Goal: Check status: Check status

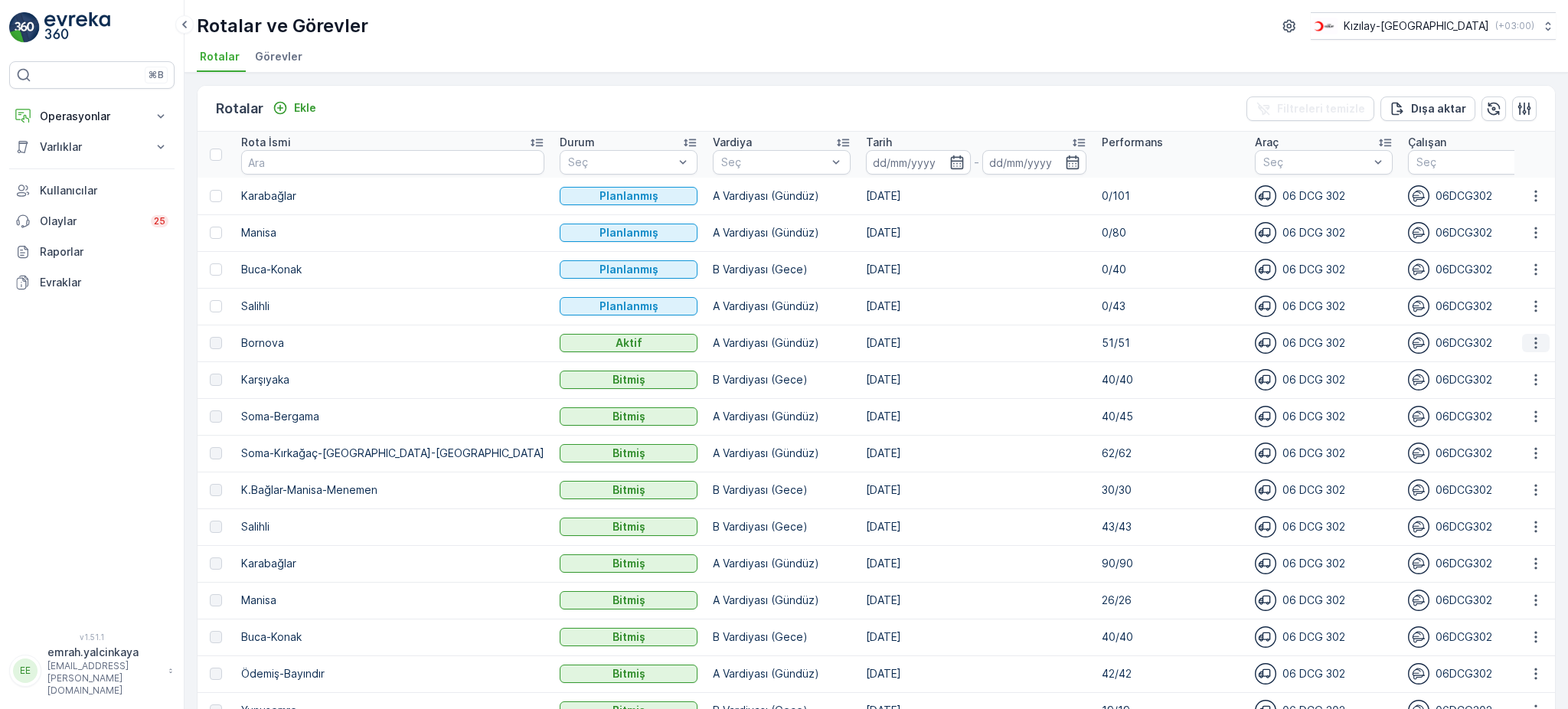
click at [1528, 343] on icon "button" at bounding box center [1536, 343] width 16 height 16
click at [1524, 390] on span "Rota Takibini Görüntüle" at bounding box center [1500, 385] width 121 height 16
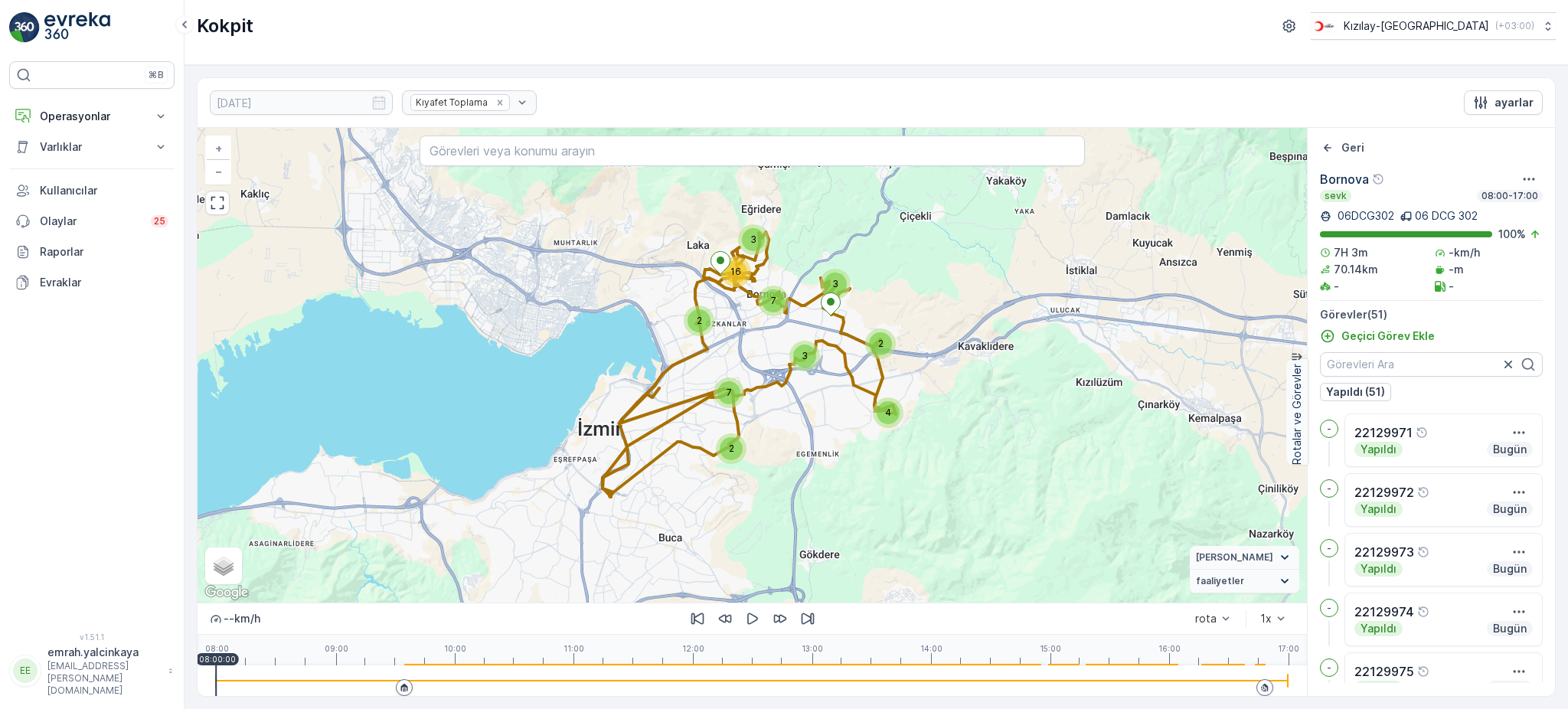
click at [1250, 684] on div at bounding box center [752, 680] width 1073 height 31
click at [751, 623] on icon "button" at bounding box center [752, 619] width 11 height 12
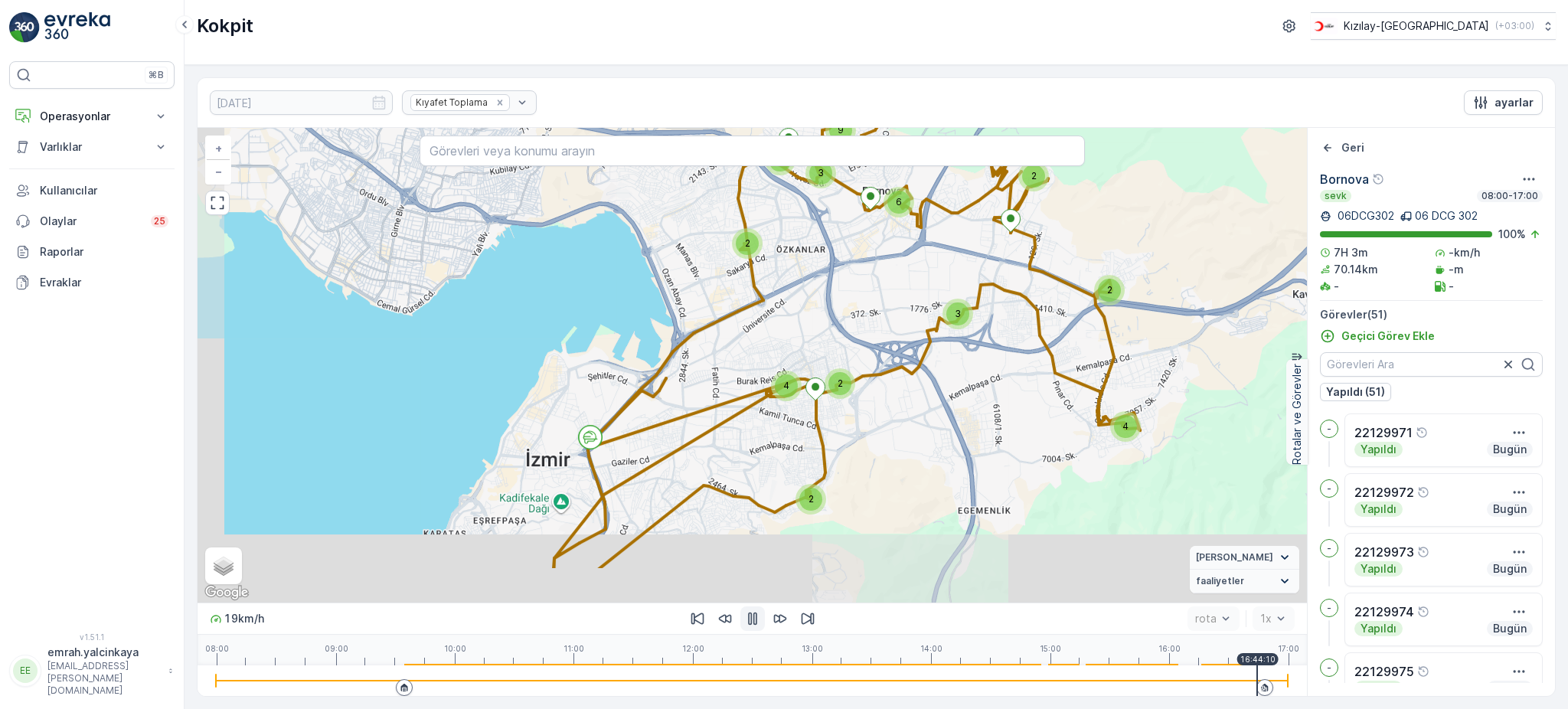
drag, startPoint x: 761, startPoint y: 318, endPoint x: 874, endPoint y: 236, distance: 139.6
click at [874, 236] on div "4 2 3 2 6 2 2 4 2 2 3 3 9 + − Uydu Yol haritası Arazi Karışık Leaflet Klavye kı…" at bounding box center [752, 365] width 1110 height 475
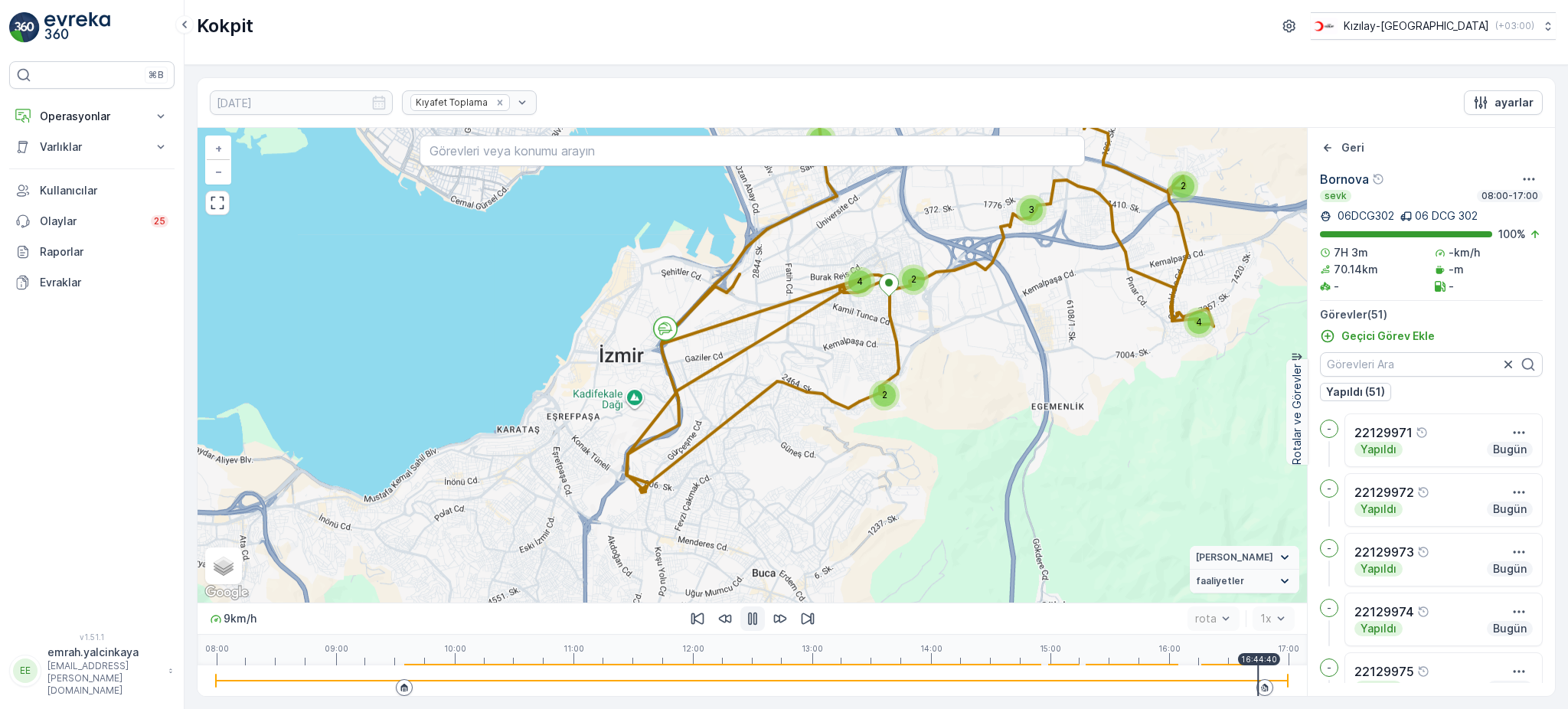
drag, startPoint x: 718, startPoint y: 453, endPoint x: 792, endPoint y: 349, distance: 127.6
click at [792, 349] on div "4 2 3 2 6 2 2 4 2 2 3 3 9 + − Uydu Yol haritası Arazi Karışık Leaflet Klavye kı…" at bounding box center [752, 365] width 1110 height 475
click at [1182, 681] on div at bounding box center [752, 681] width 1073 height 2
click at [1153, 685] on div at bounding box center [752, 680] width 1073 height 31
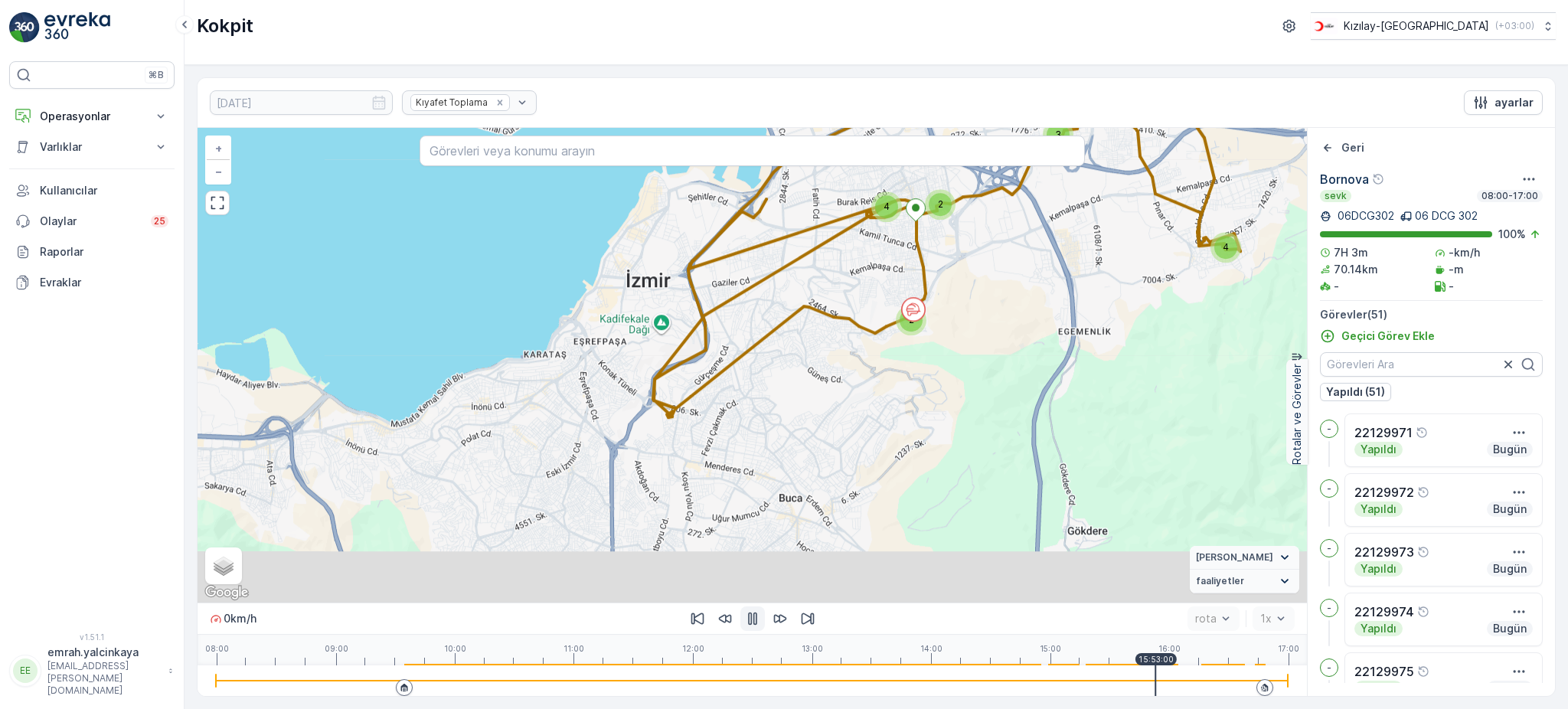
drag, startPoint x: 988, startPoint y: 534, endPoint x: 1014, endPoint y: 458, distance: 80.3
click at [1014, 458] on div "4 2 3 2 6 2 2 4 2 2 3 3 9 + − Uydu Yol haritası Arazi Karışık Leaflet Klavye kı…" at bounding box center [752, 365] width 1110 height 475
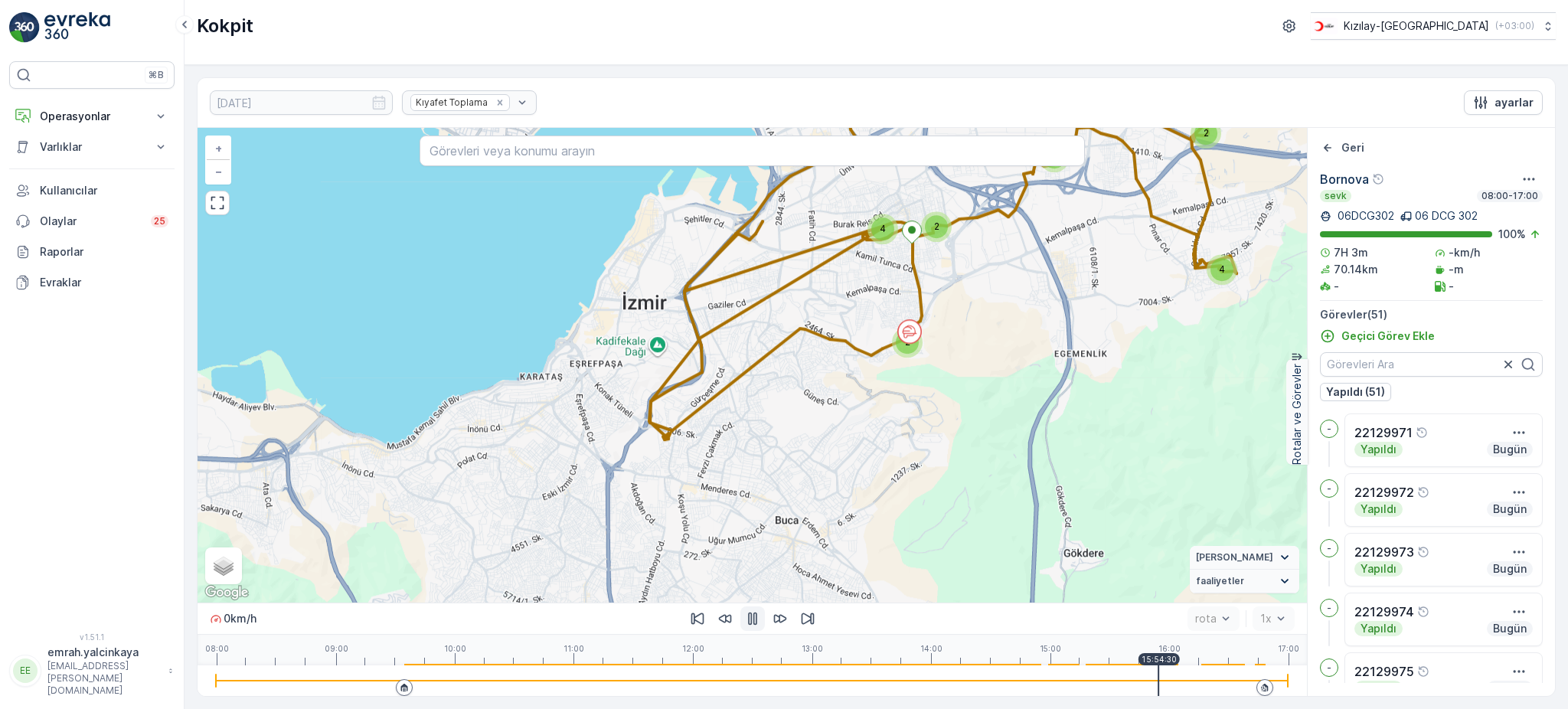
drag, startPoint x: 917, startPoint y: 388, endPoint x: 913, endPoint y: 412, distance: 24.3
click at [913, 412] on div "4 2 3 2 6 2 2 4 2 2 3 3 9 + − Uydu Yol haritası Arazi Karışık Leaflet Klavye kı…" at bounding box center [752, 365] width 1110 height 475
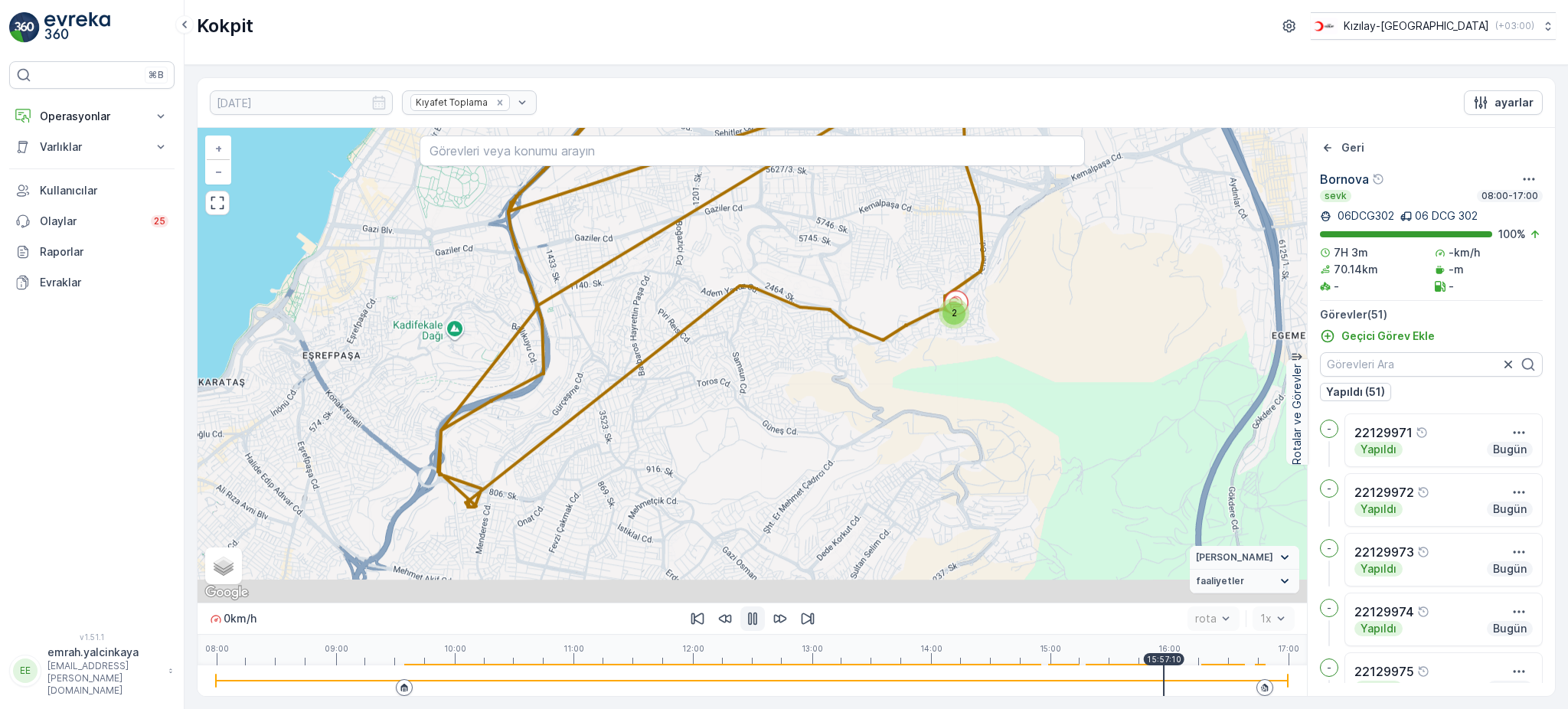
drag, startPoint x: 925, startPoint y: 437, endPoint x: 963, endPoint y: 397, distance: 55.2
click at [963, 397] on div "2 2 2 2 2 2 2 2 3 2 2 2 2 3 2 2 2 + − Uydu Yol haritası Arazi Karışık Leaflet K…" at bounding box center [752, 365] width 1110 height 475
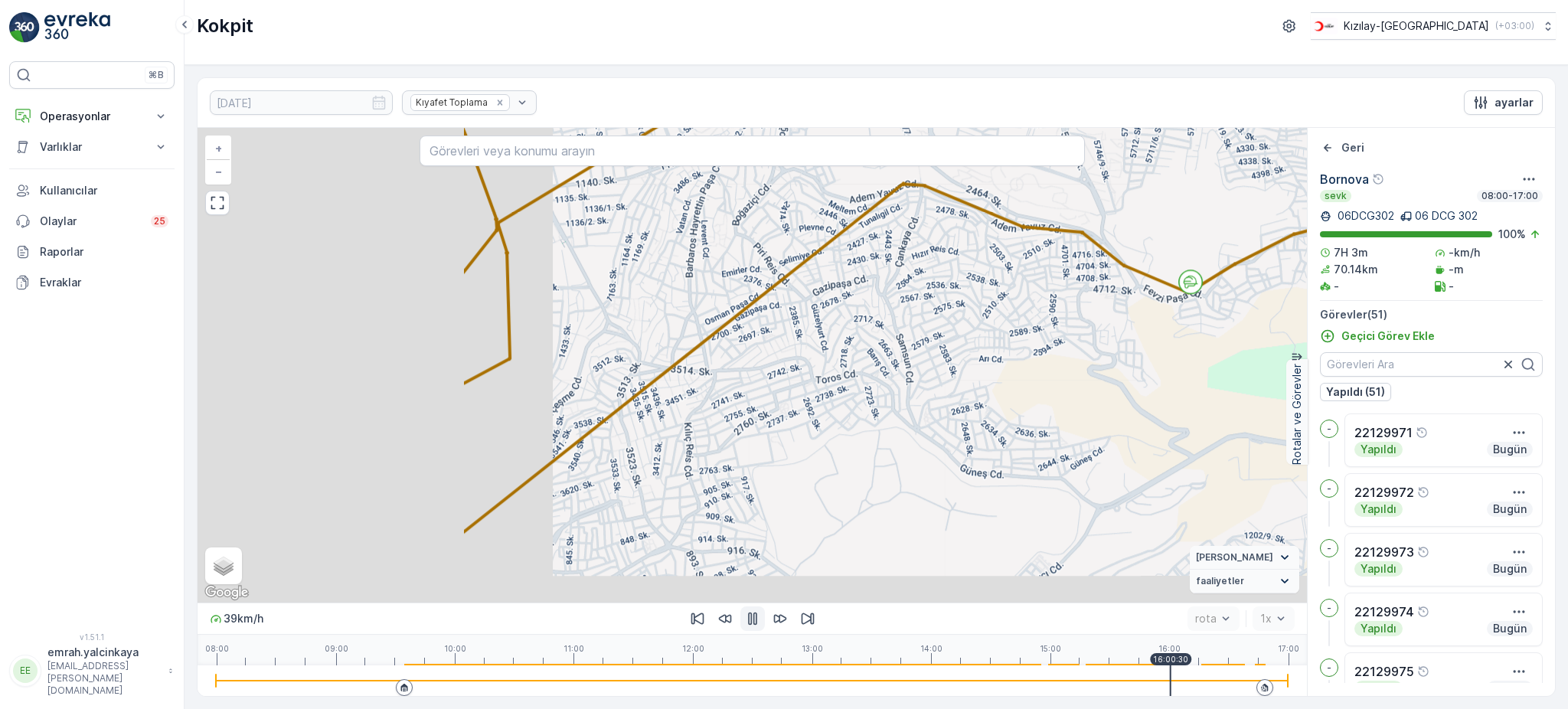
drag, startPoint x: 765, startPoint y: 430, endPoint x: 1144, endPoint y: 366, distance: 384.4
click at [1144, 366] on div "2 2 2 2 2 2 2 + − Uydu Yol haritası Arazi Karışık Leaflet Klavye kısayolları Ha…" at bounding box center [752, 365] width 1110 height 475
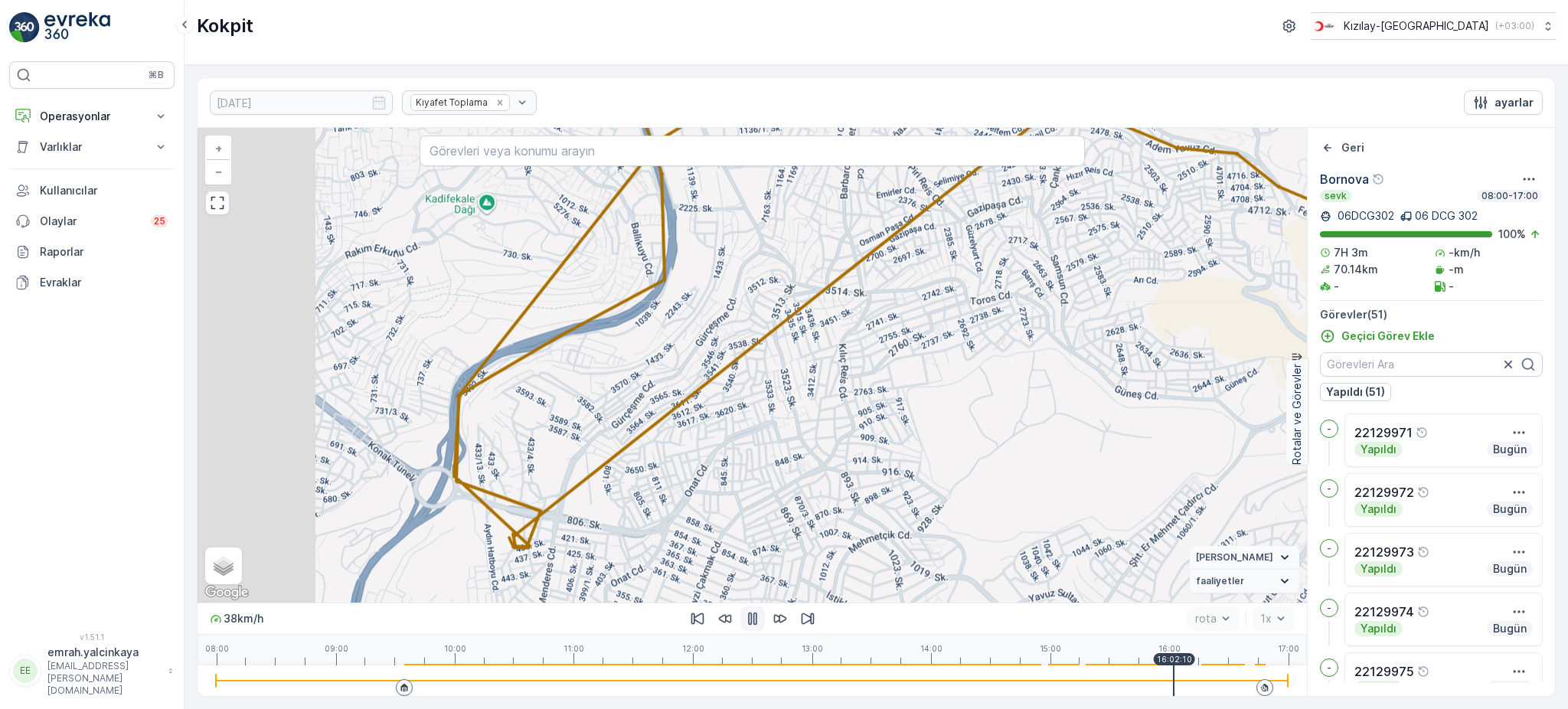
drag, startPoint x: 896, startPoint y: 470, endPoint x: 1063, endPoint y: 380, distance: 189.7
click at [1063, 380] on div "2 2 2 2 2 2 2 + − Uydu Yol haritası Arazi Karışık Leaflet Klavye kısayolları Ha…" at bounding box center [752, 365] width 1110 height 475
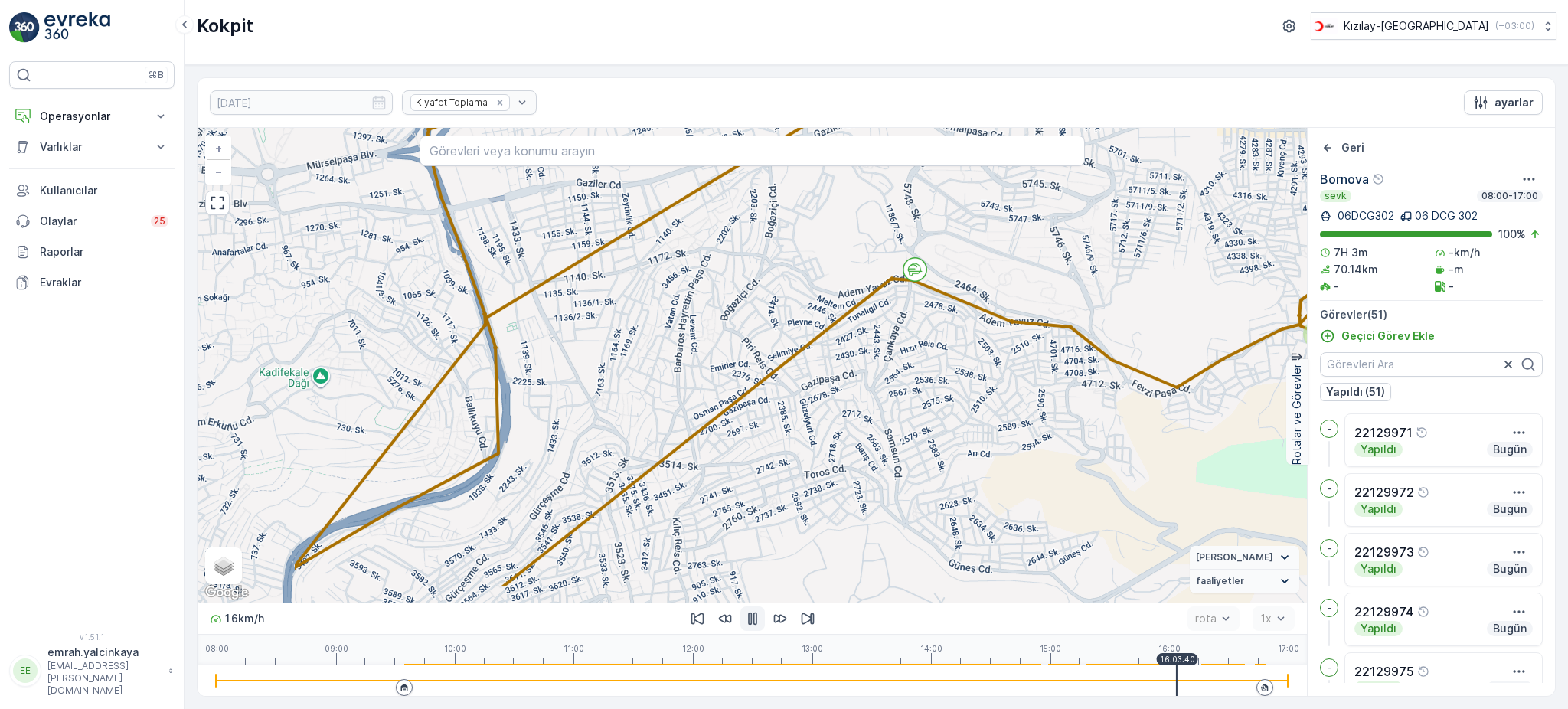
drag, startPoint x: 715, startPoint y: 521, endPoint x: 923, endPoint y: 456, distance: 217.9
click at [923, 456] on div "2 2 2 2 2 2 2 + − Uydu Yol haritası Arazi Karışık Leaflet Klavye kısayolları Ha…" at bounding box center [752, 365] width 1110 height 475
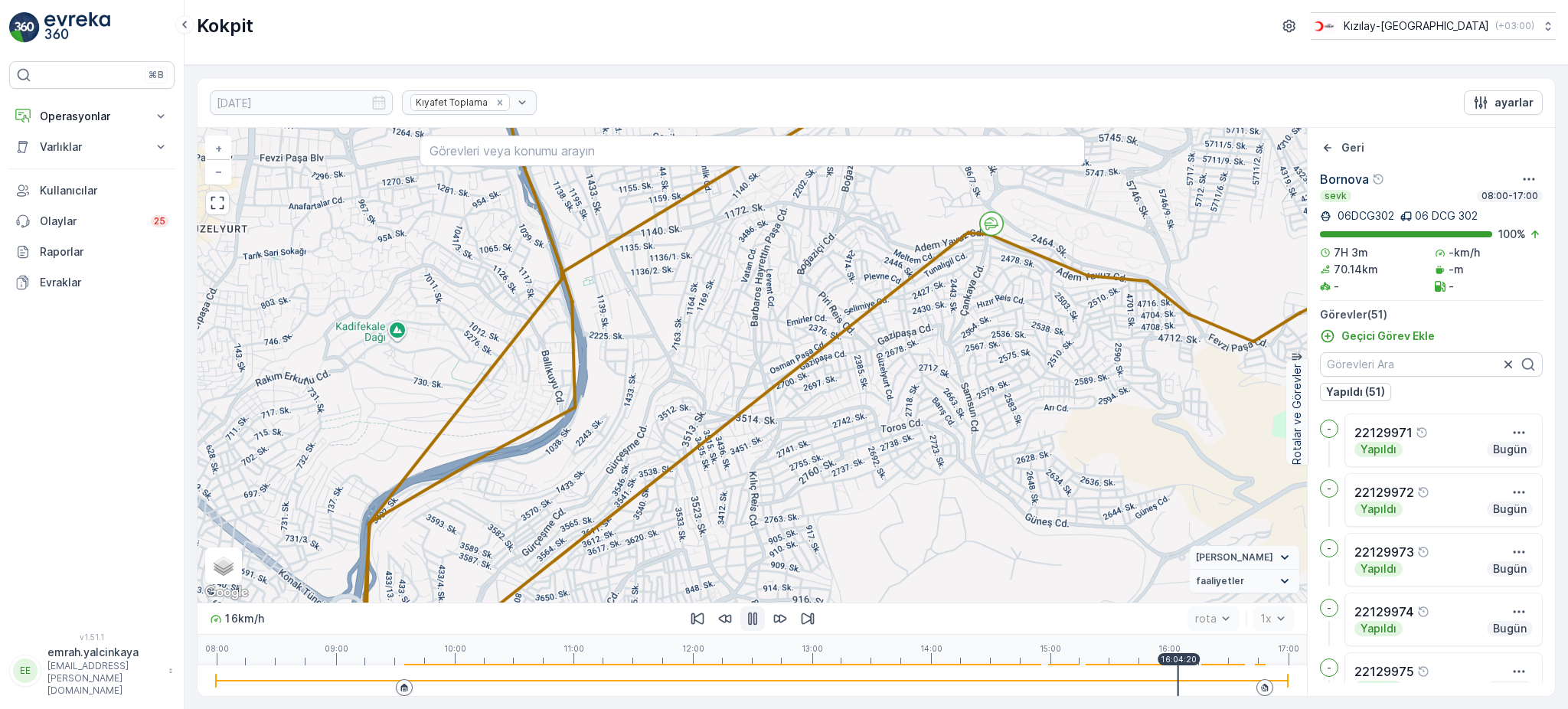
drag, startPoint x: 888, startPoint y: 467, endPoint x: 964, endPoint y: 421, distance: 88.8
click at [964, 421] on div "2 2 2 2 2 2 2 + − Uydu Yol haritası Arazi Karışık Leaflet Klavye kısayolları Ha…" at bounding box center [752, 365] width 1110 height 475
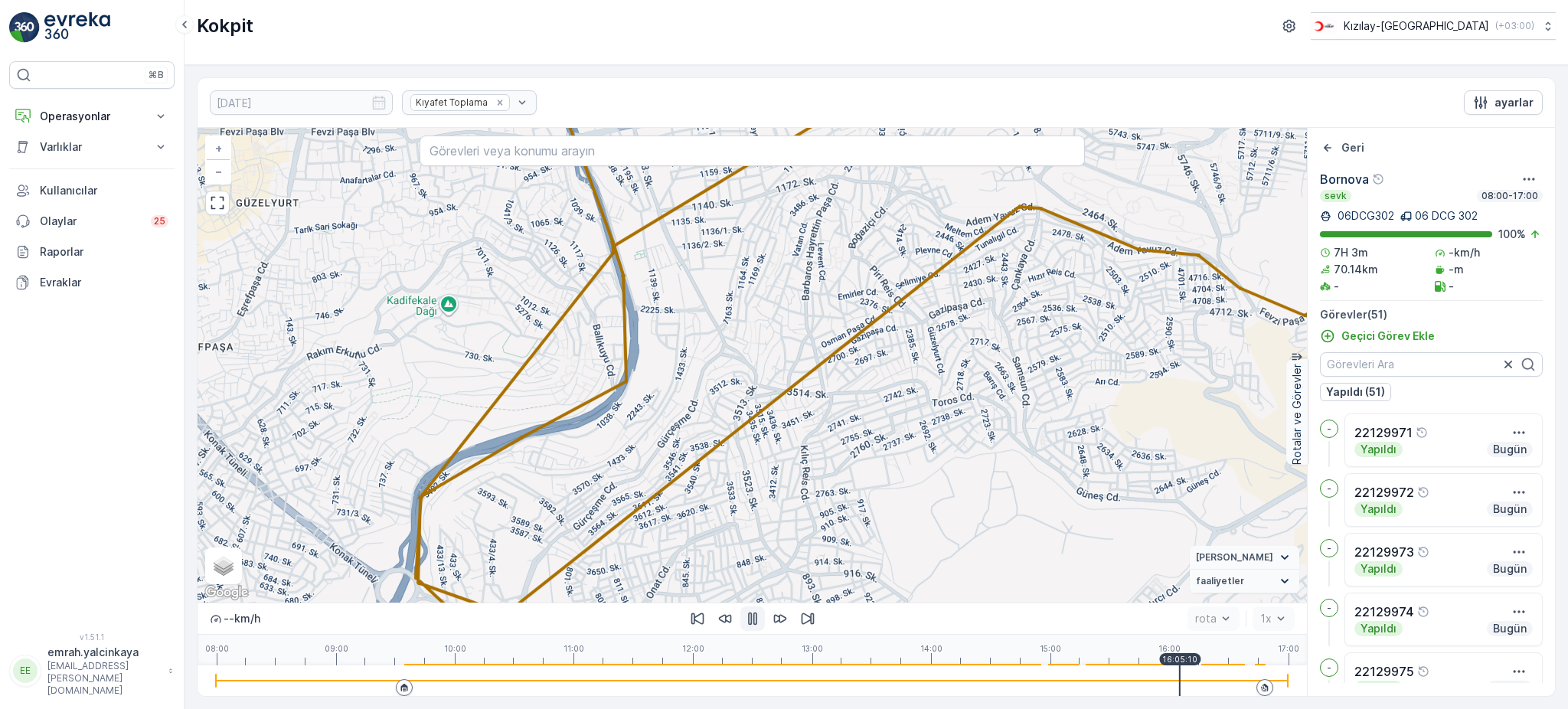
drag, startPoint x: 871, startPoint y: 497, endPoint x: 1009, endPoint y: 419, distance: 158.5
click at [1009, 419] on div "2 2 2 2 2 2 2 + − Uydu Yol haritası Arazi Karışık Leaflet Klavye kısayolları Ha…" at bounding box center [752, 365] width 1110 height 475
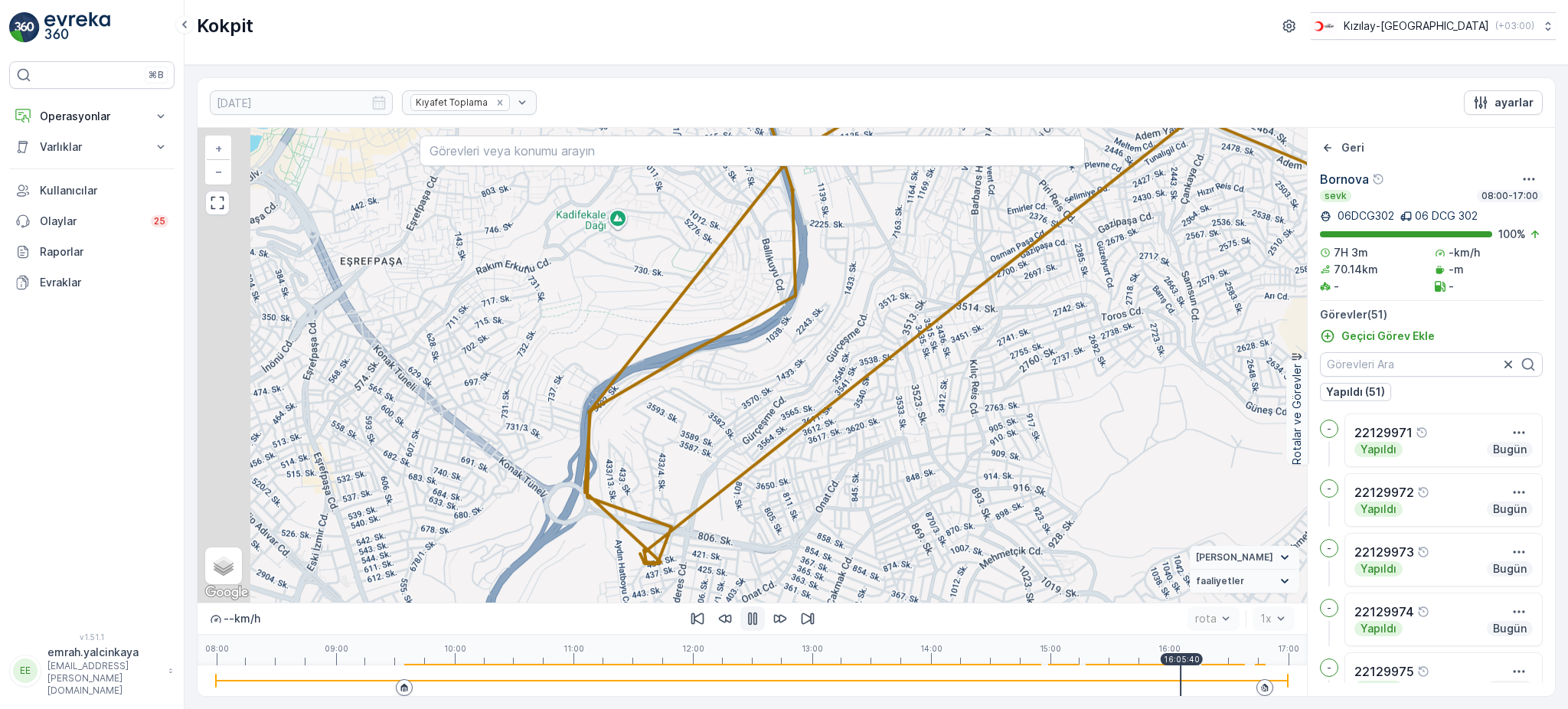
drag, startPoint x: 902, startPoint y: 493, endPoint x: 1061, endPoint y: 409, distance: 179.8
click at [1061, 409] on div "2 2 2 2 2 2 2 + − Uydu Yol haritası Arazi Karışık Leaflet Klavye kısayolları Ha…" at bounding box center [752, 365] width 1110 height 475
